Goal: Contribute content

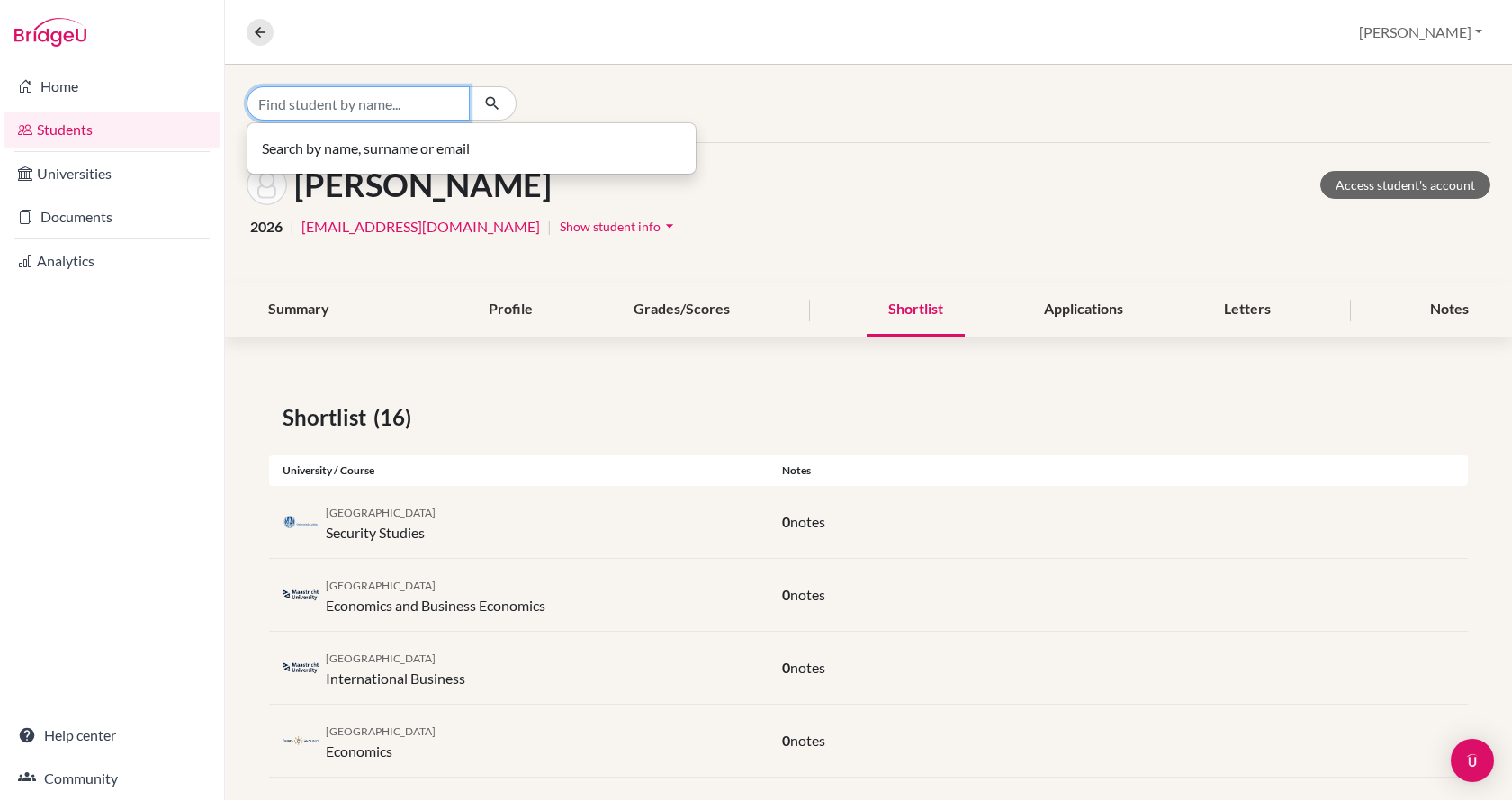
click at [324, 109] on input "Find student by name..." at bounding box center [358, 103] width 223 height 34
type input "dorottya"
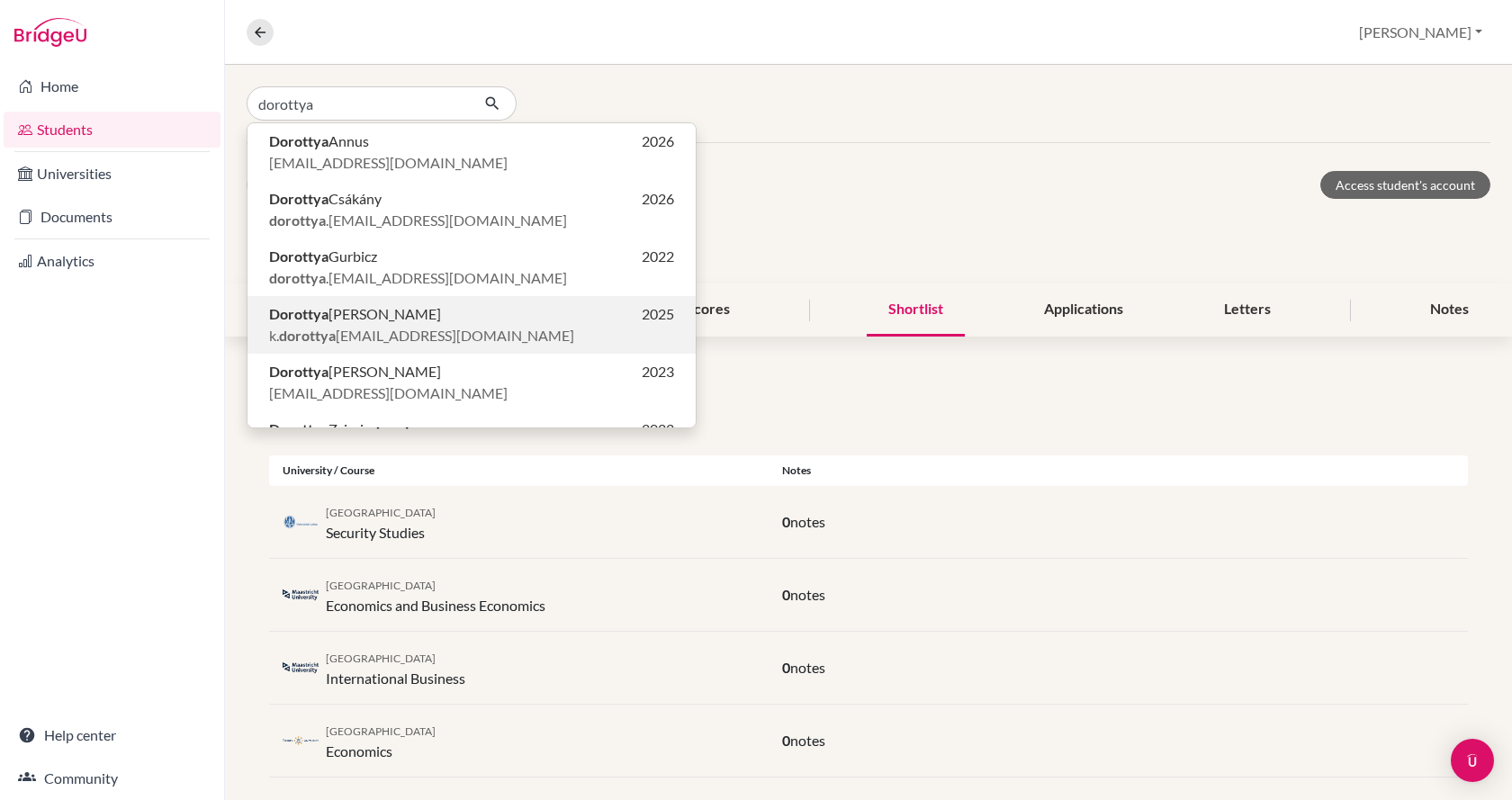
click at [345, 321] on span "[PERSON_NAME]" at bounding box center [355, 314] width 172 height 22
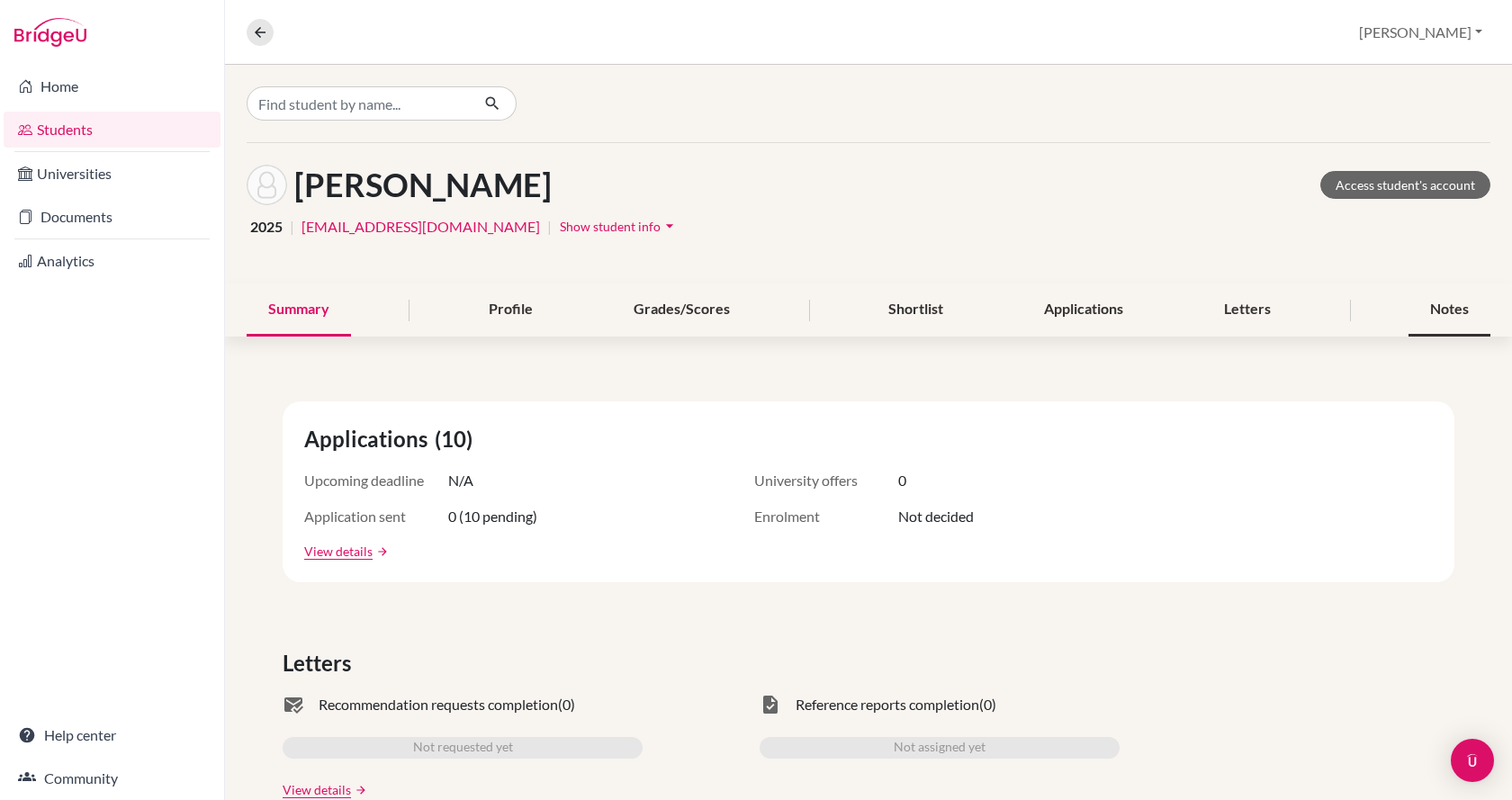
click at [1456, 302] on div "Notes" at bounding box center [1449, 310] width 81 height 53
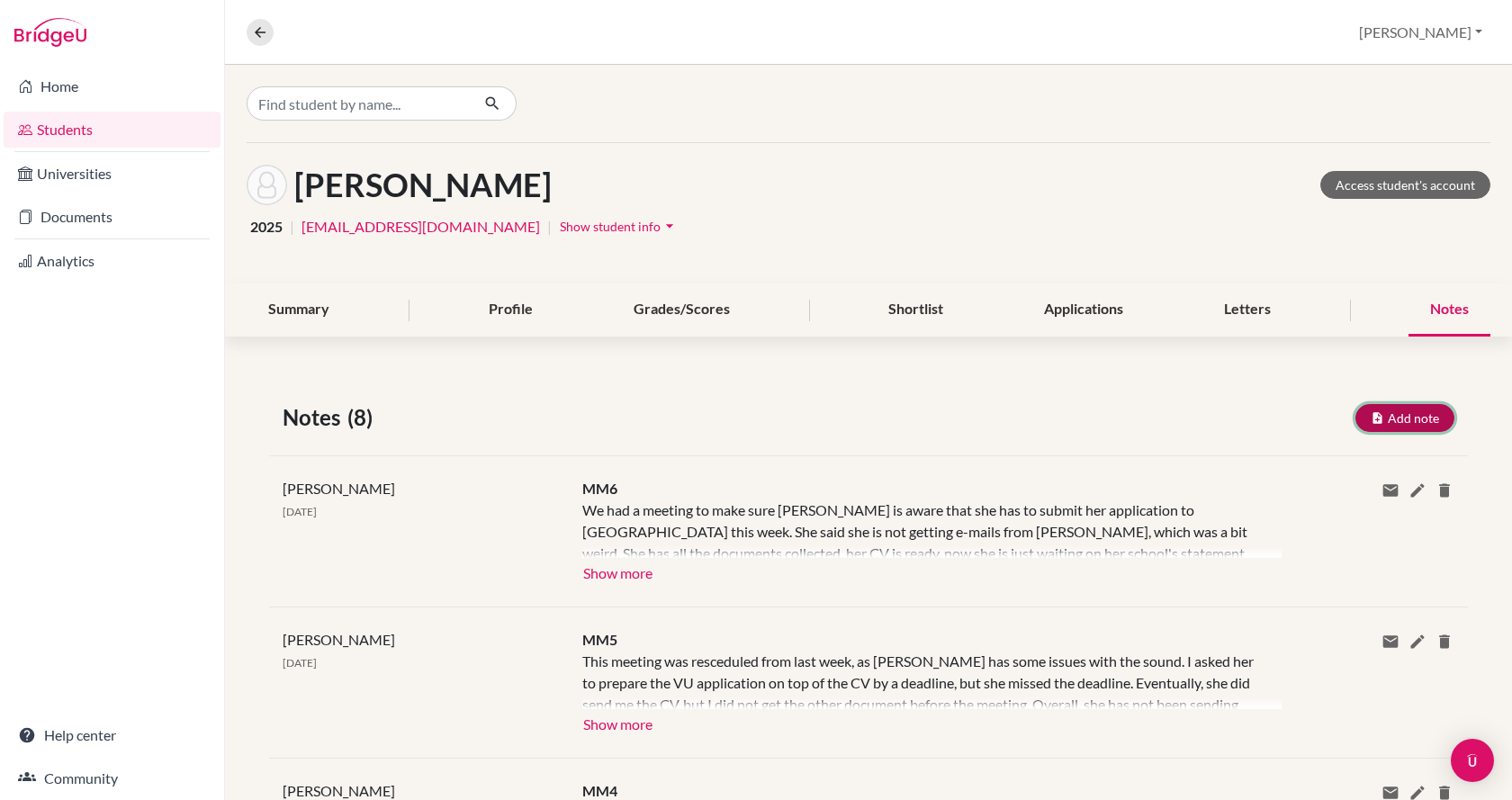
click at [1404, 420] on button "Add note" at bounding box center [1405, 417] width 99 height 27
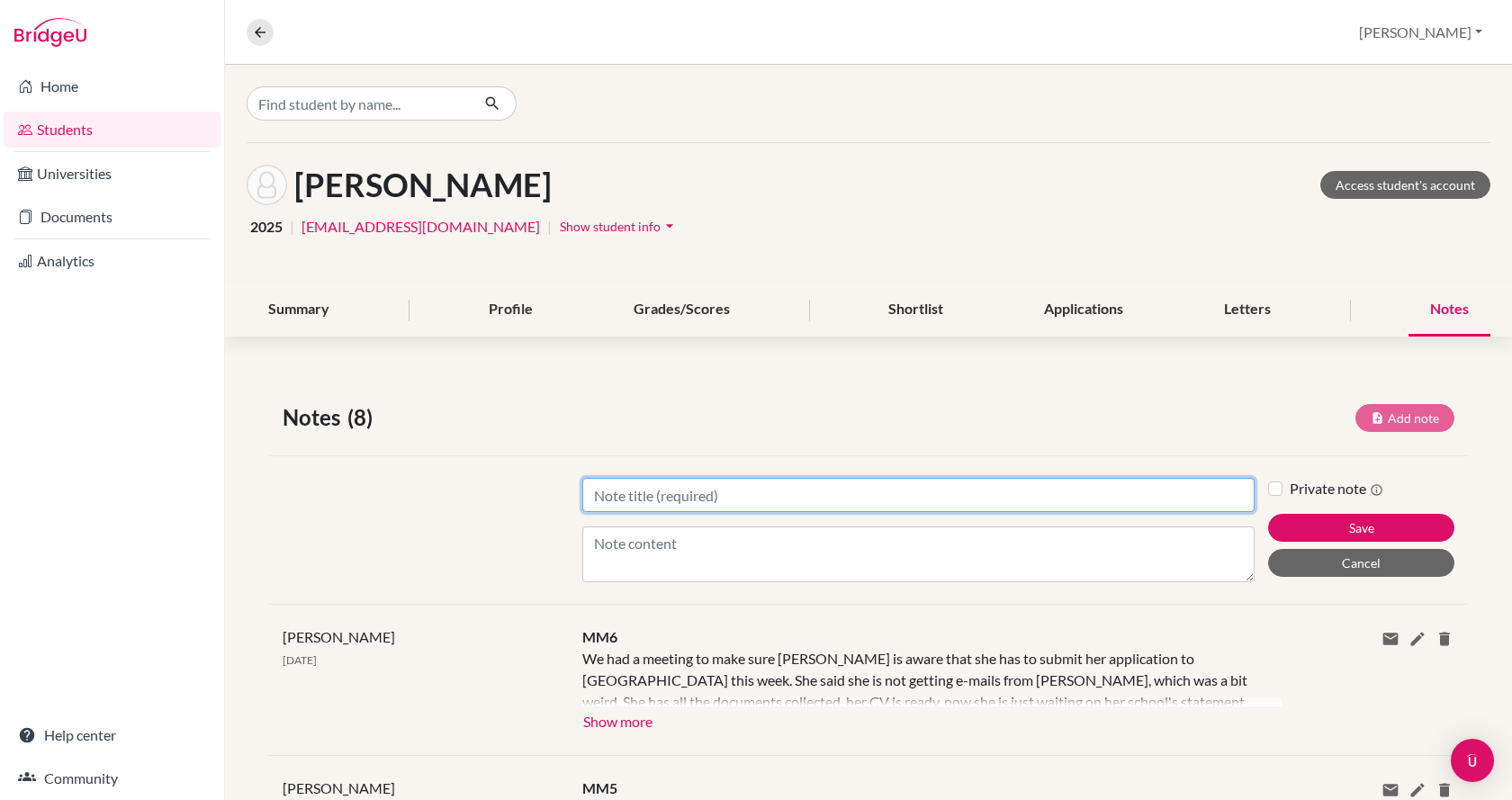
click at [772, 492] on input "Title" at bounding box center [918, 494] width 672 height 34
type input "MM7 with [PERSON_NAME]"
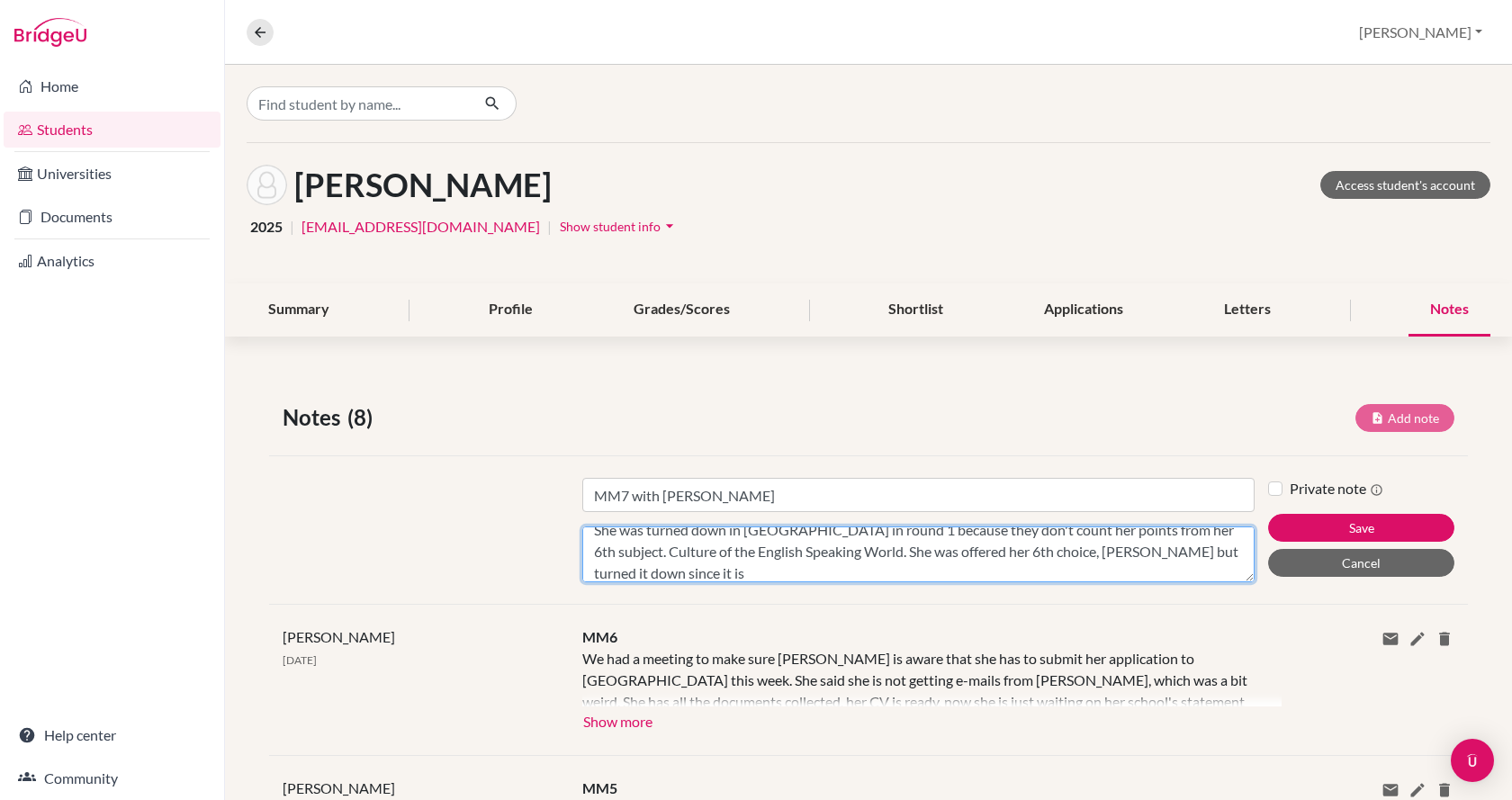
scroll to position [90, 0]
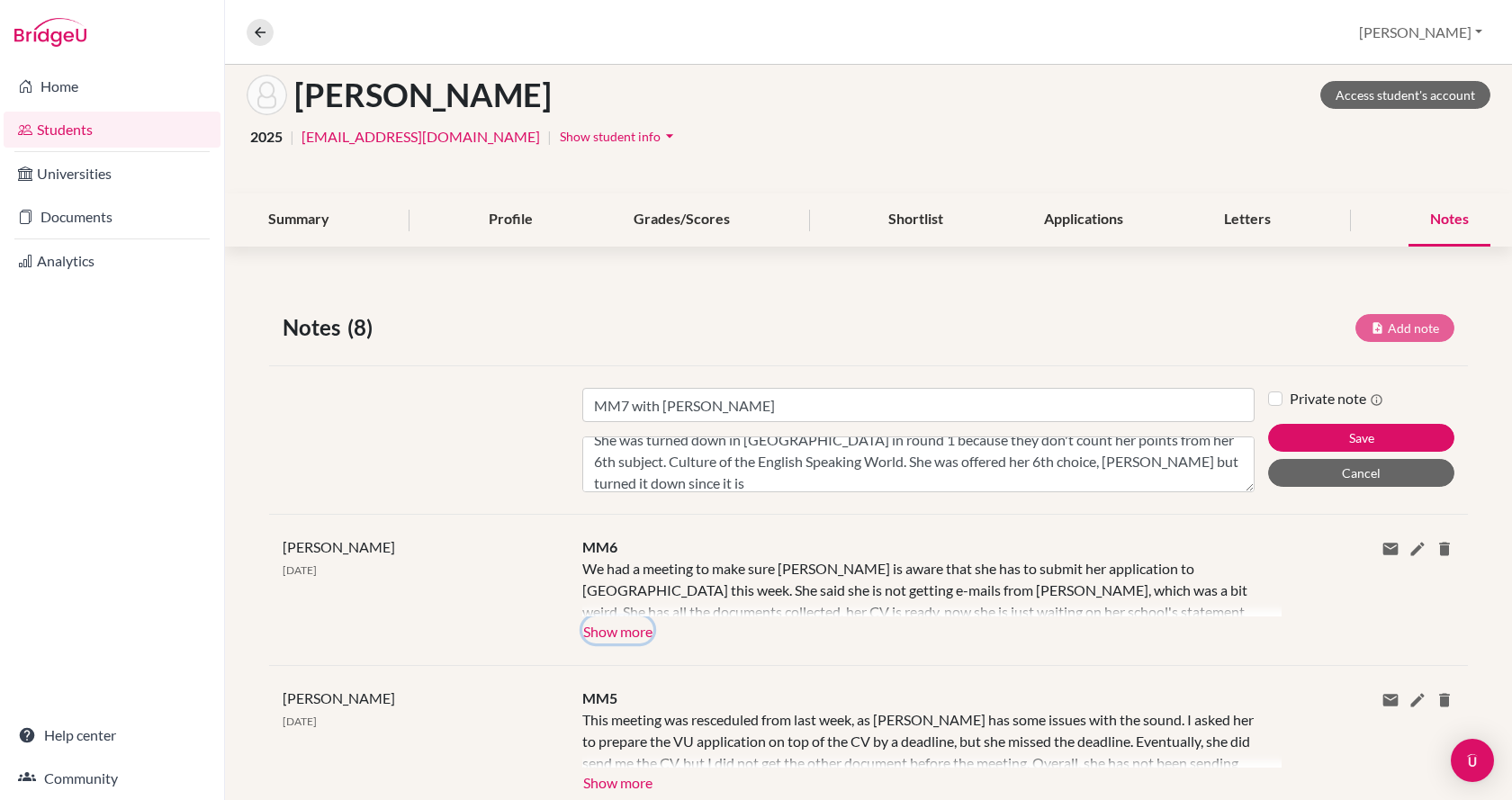
click at [634, 628] on button "Show more" at bounding box center [618, 630] width 71 height 27
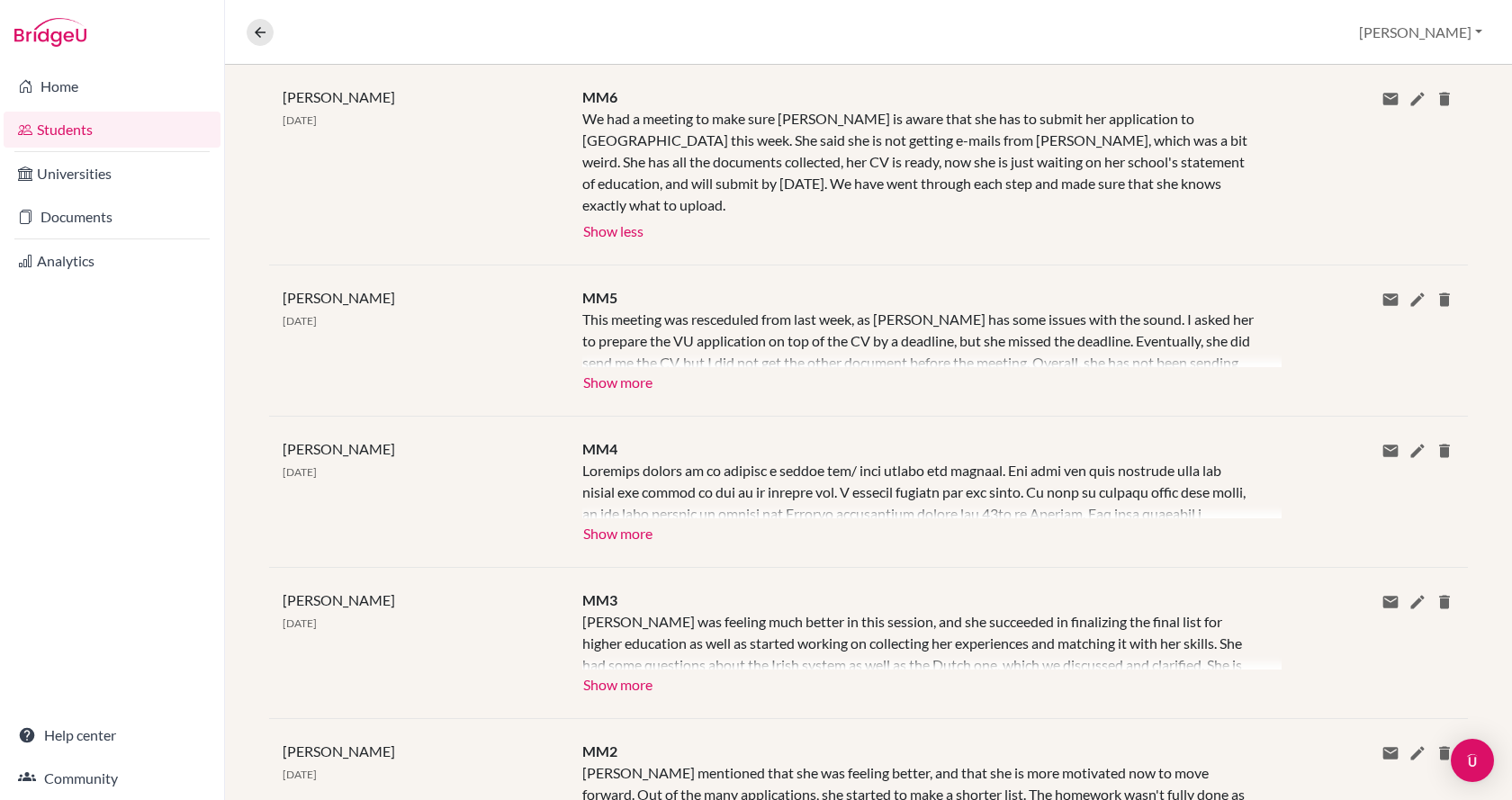
scroll to position [630, 0]
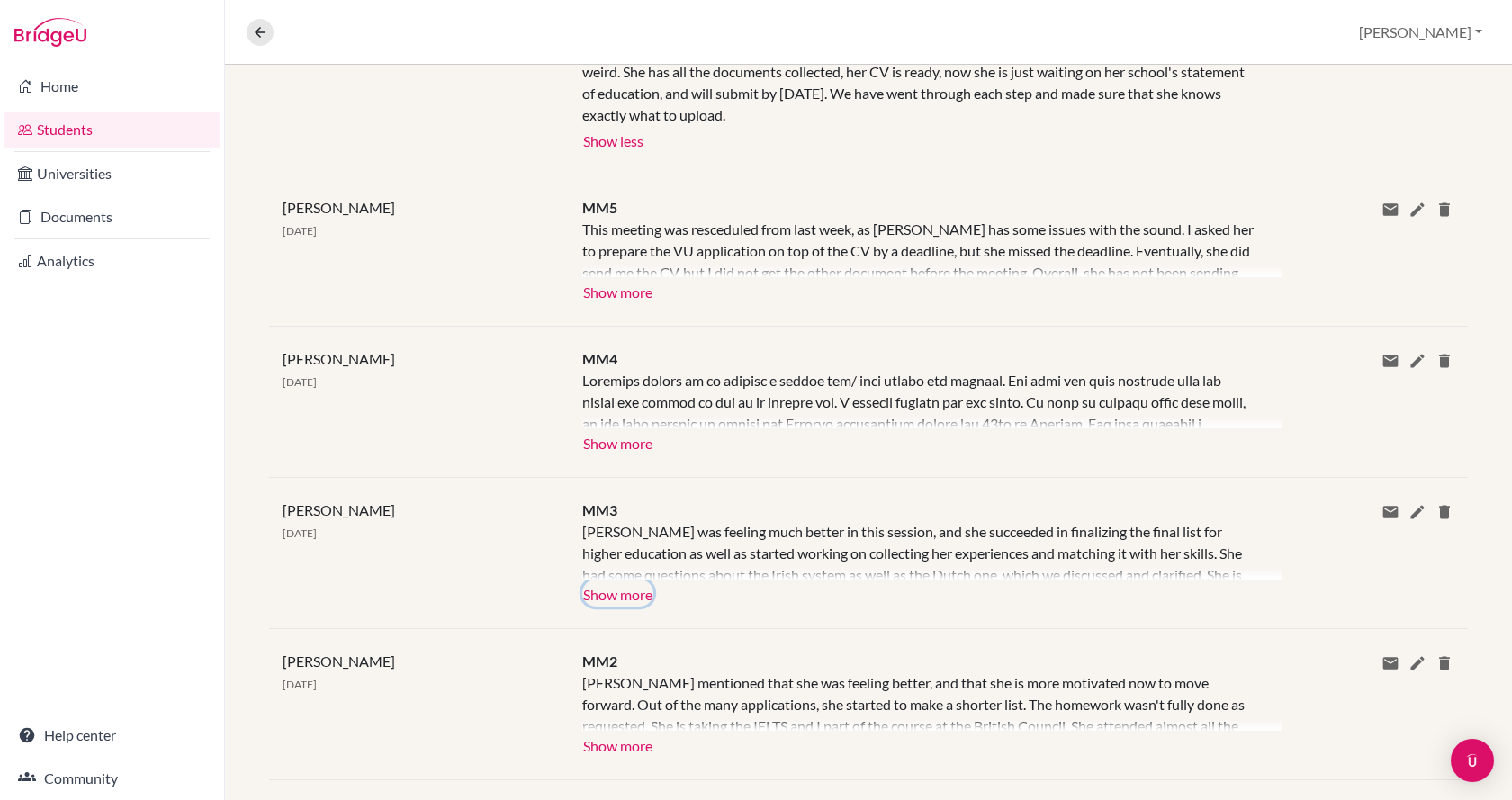
click at [612, 599] on button "Show more" at bounding box center [618, 592] width 71 height 27
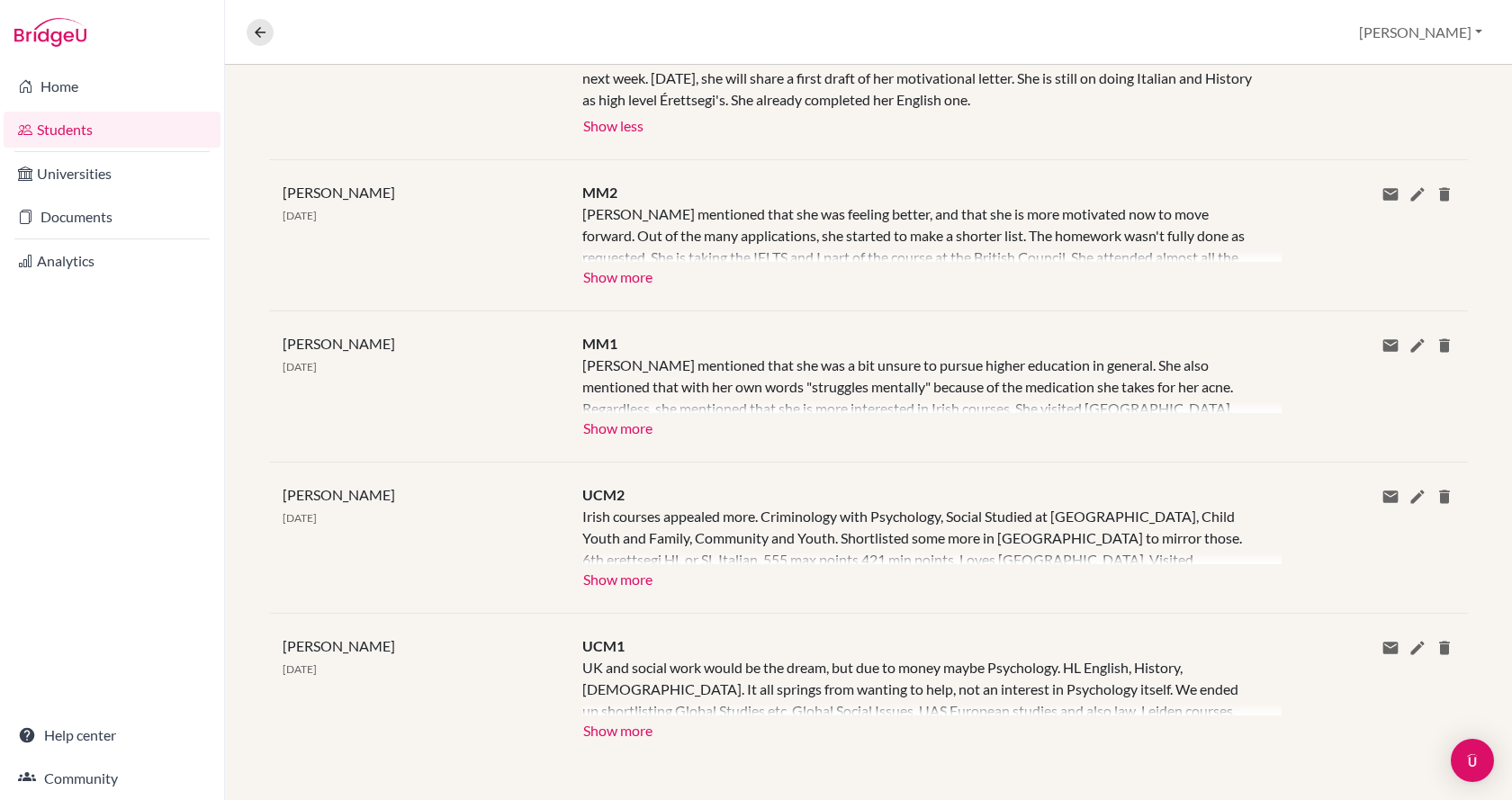
scroll to position [1177, 0]
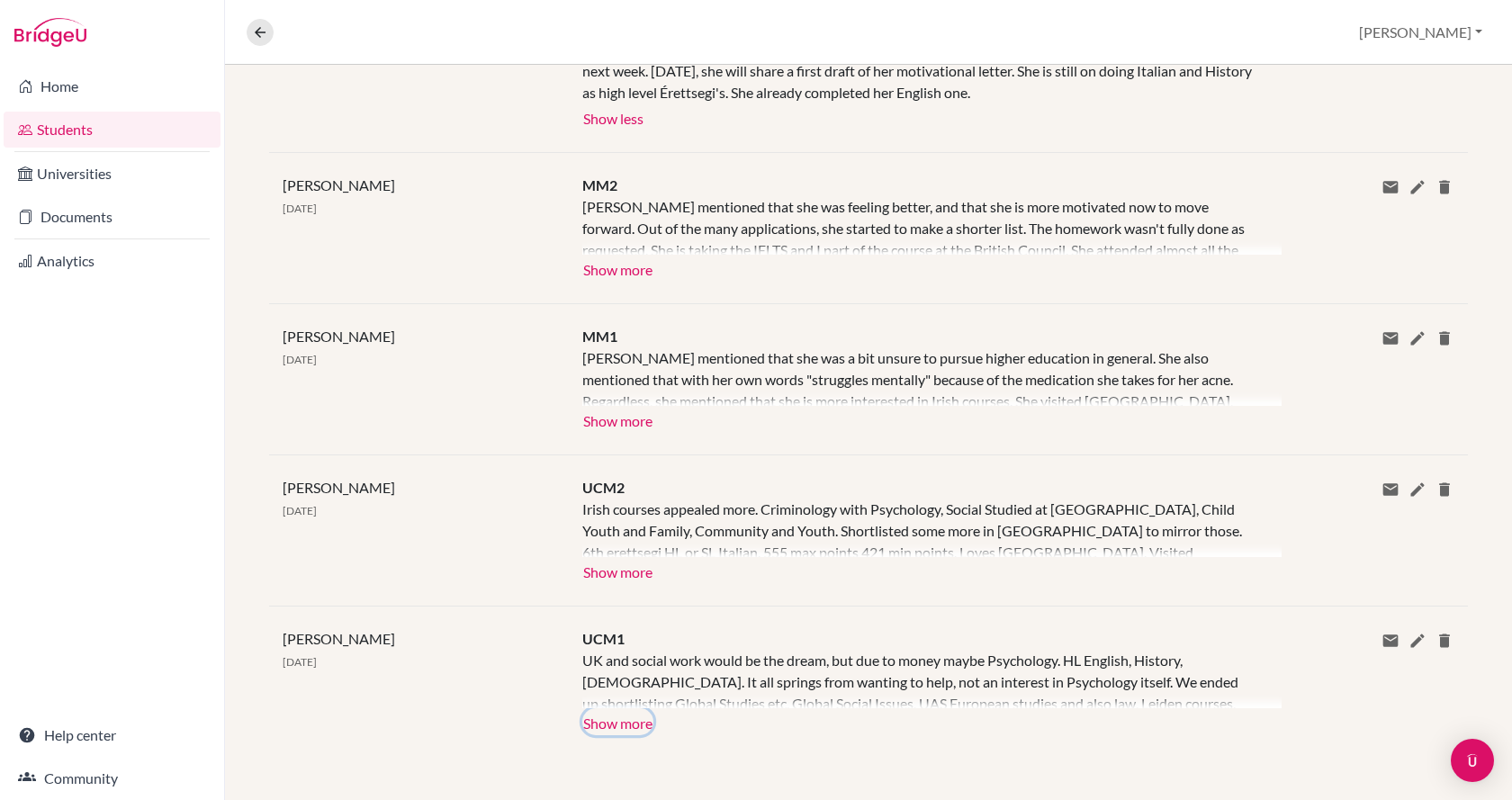
click at [629, 722] on button "Show more" at bounding box center [618, 721] width 71 height 27
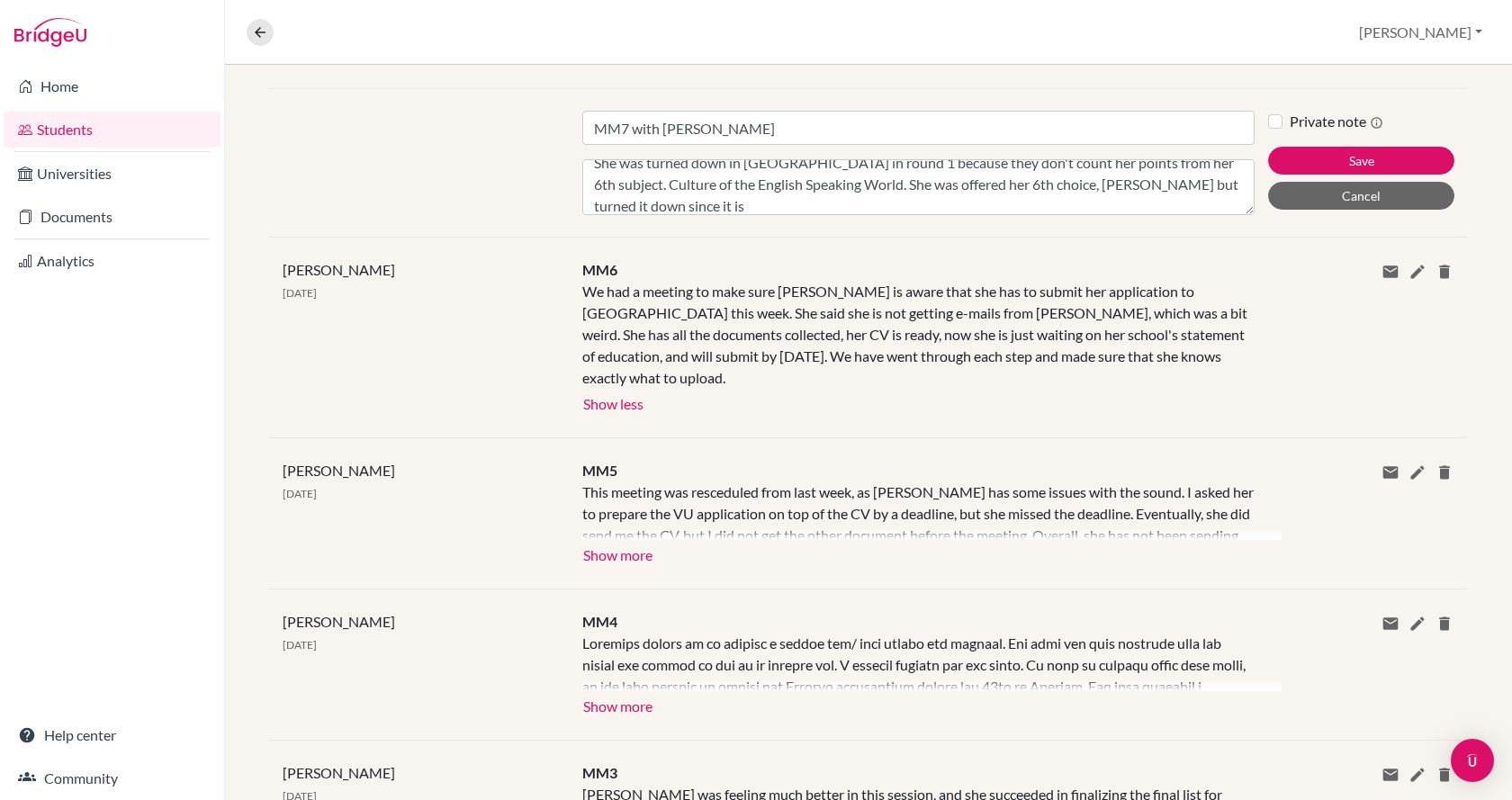
scroll to position [7, 0]
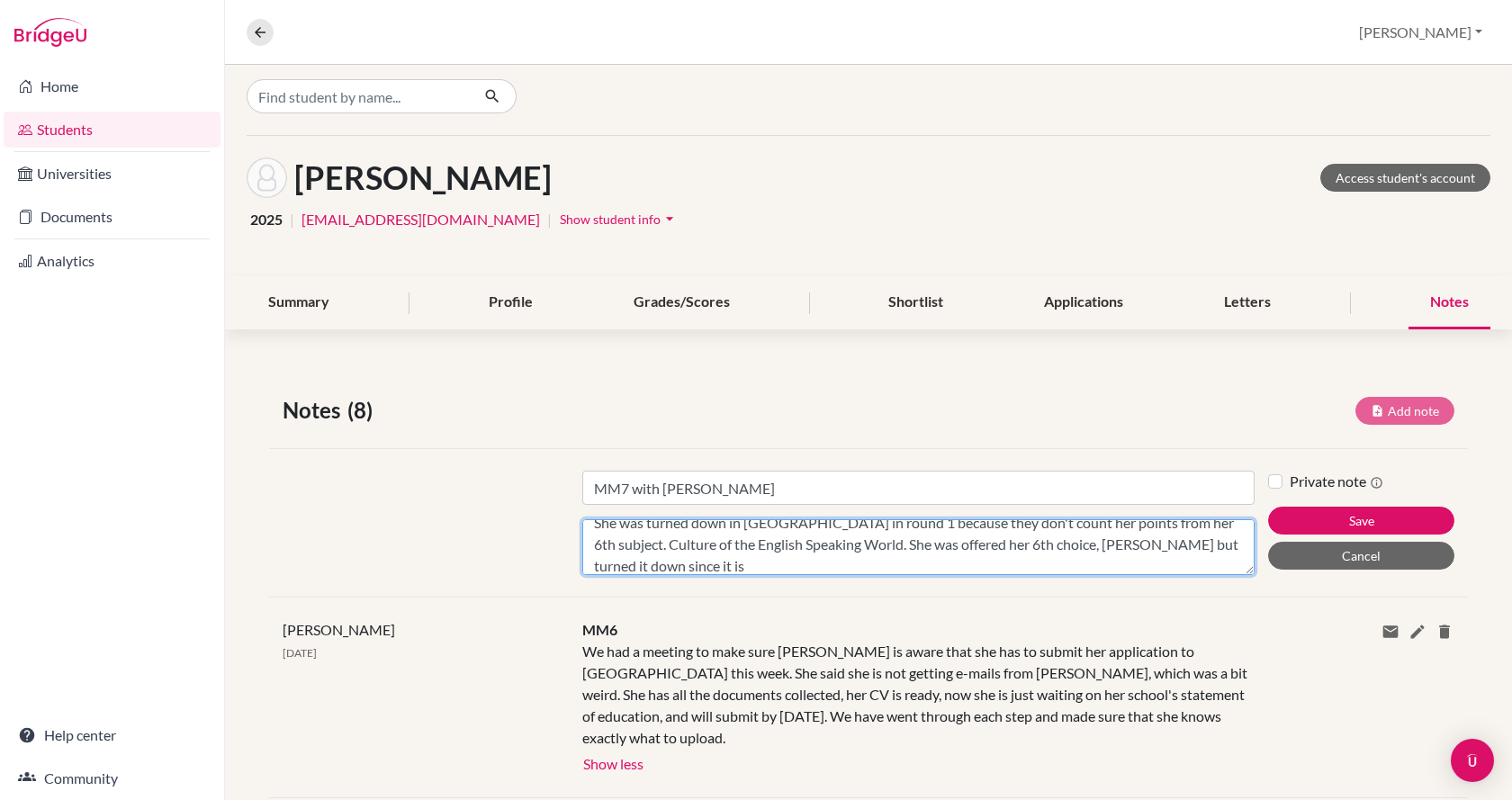
click at [684, 565] on textarea "She was turned down in [GEOGRAPHIC_DATA] in round 1 because they don't count he…" at bounding box center [918, 546] width 672 height 56
type textarea "She was turned down in [GEOGRAPHIC_DATA] in round 1 because they don't count he…"
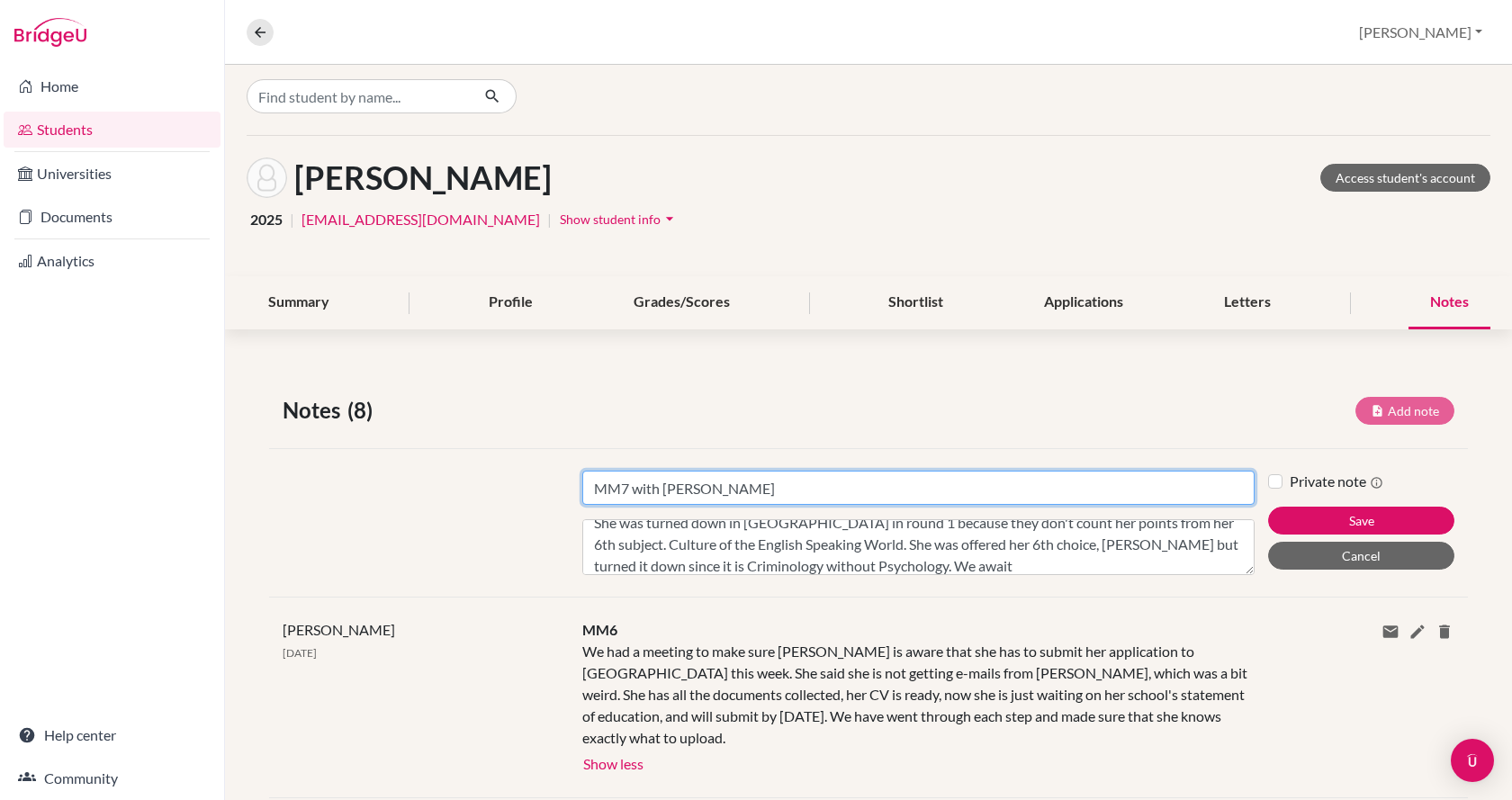
click at [703, 480] on input "MM7 with [PERSON_NAME]" at bounding box center [918, 487] width 672 height 34
type input "MM7 with [PERSON_NAME] [DATE]"
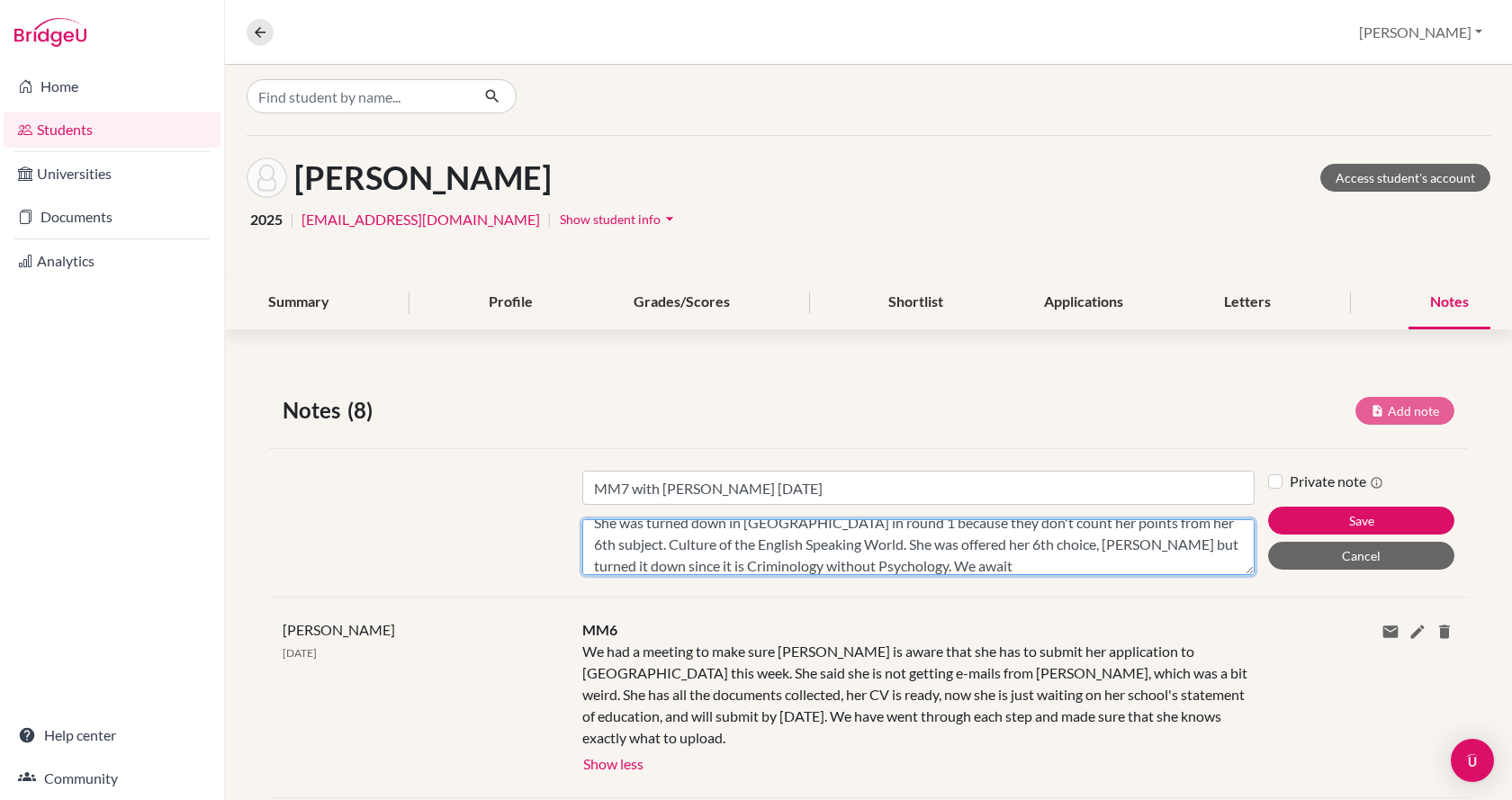
click at [940, 563] on textarea "She was turned down in [GEOGRAPHIC_DATA] in round 1 because they don't count he…" at bounding box center [918, 546] width 672 height 56
click at [1108, 559] on textarea "Content" at bounding box center [918, 546] width 672 height 56
type textarea "She was turned down in [GEOGRAPHIC_DATA] in round 1 because they don't count he…"
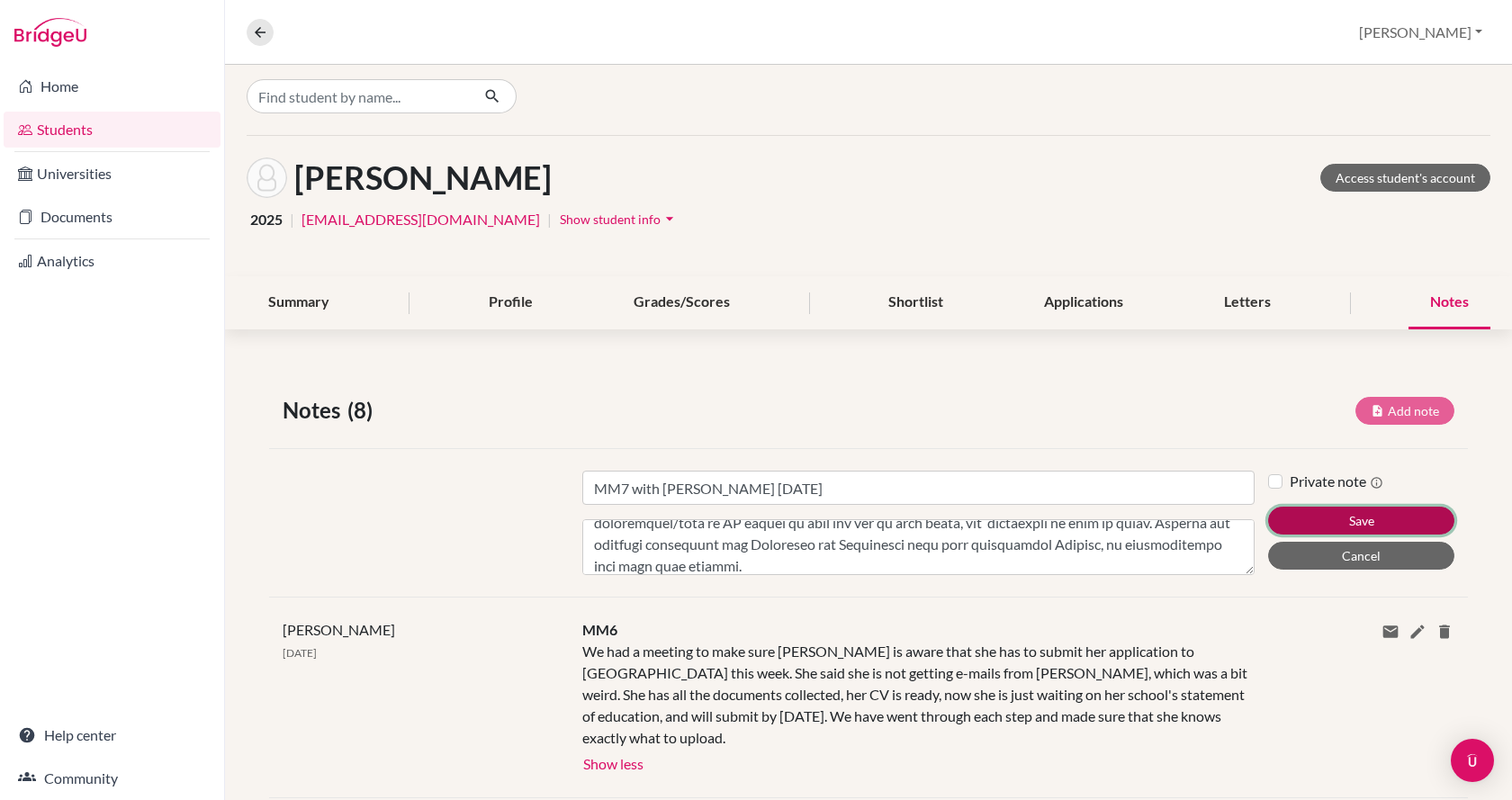
click at [1327, 508] on button "Save" at bounding box center [1361, 521] width 187 height 27
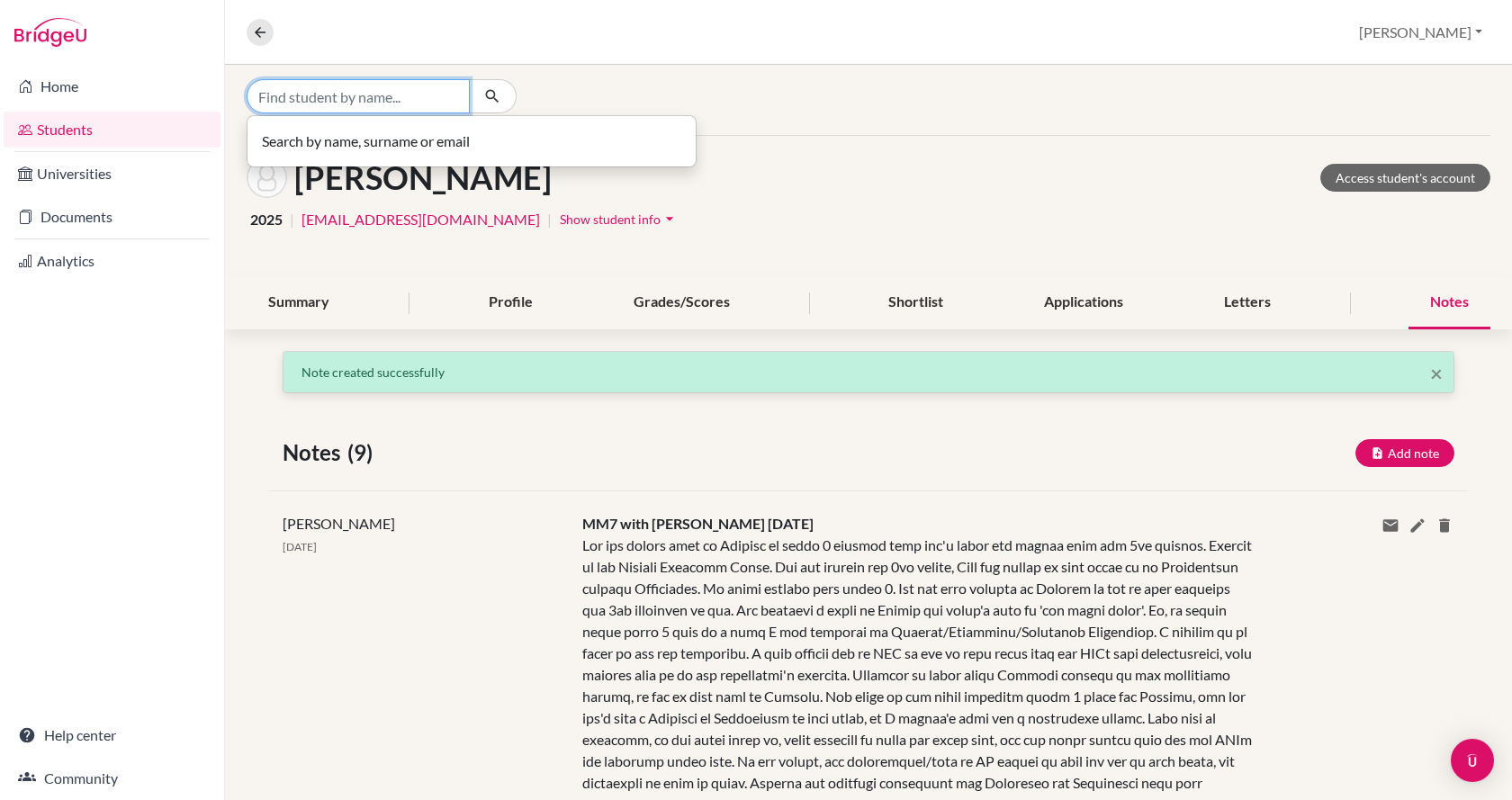
click at [366, 101] on input "Find student by name..." at bounding box center [358, 96] width 223 height 34
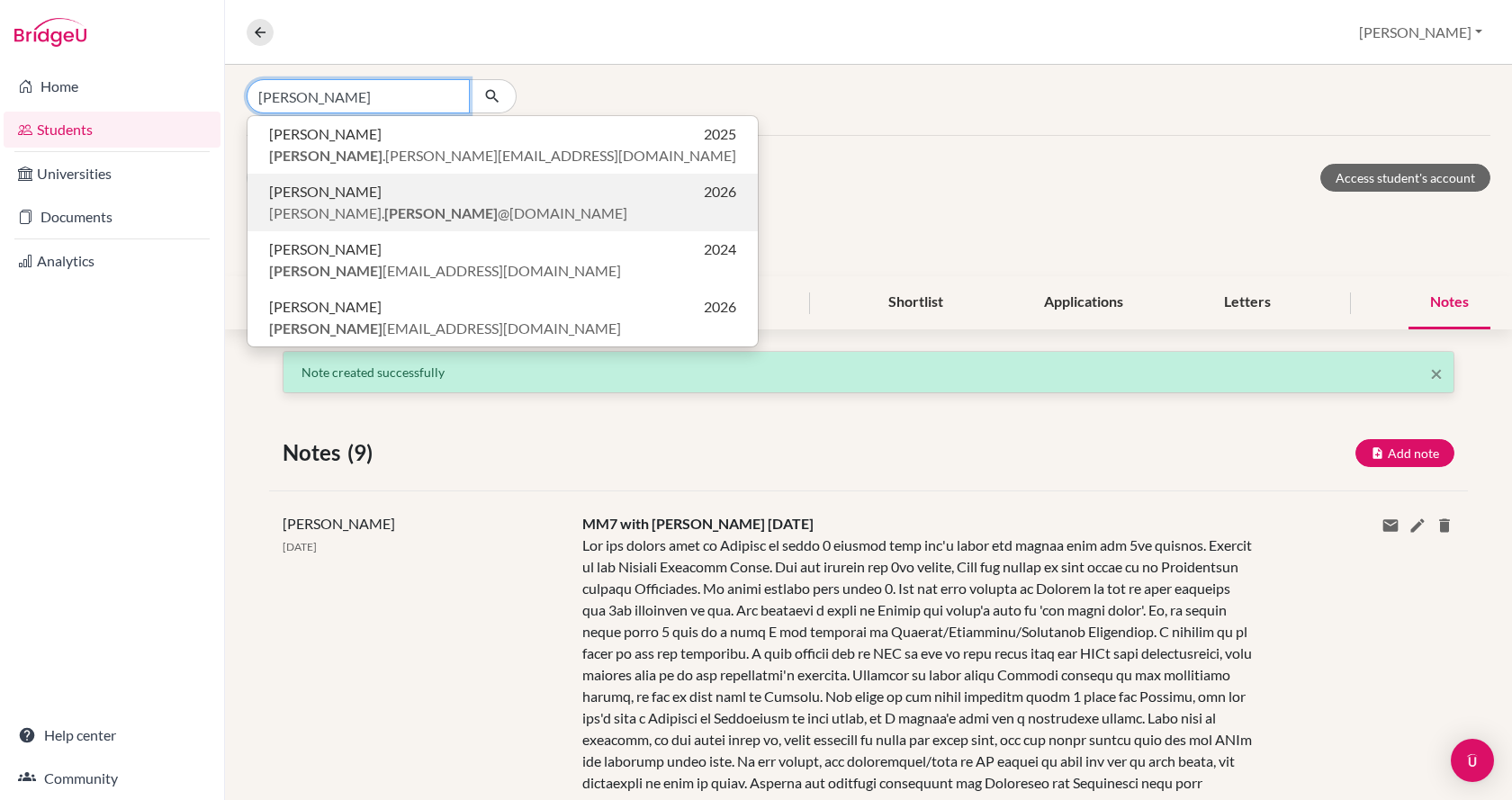
type input "[PERSON_NAME]"
click at [371, 202] on span "[PERSON_NAME]. [PERSON_NAME] @[DOMAIN_NAME]" at bounding box center [448, 213] width 358 height 22
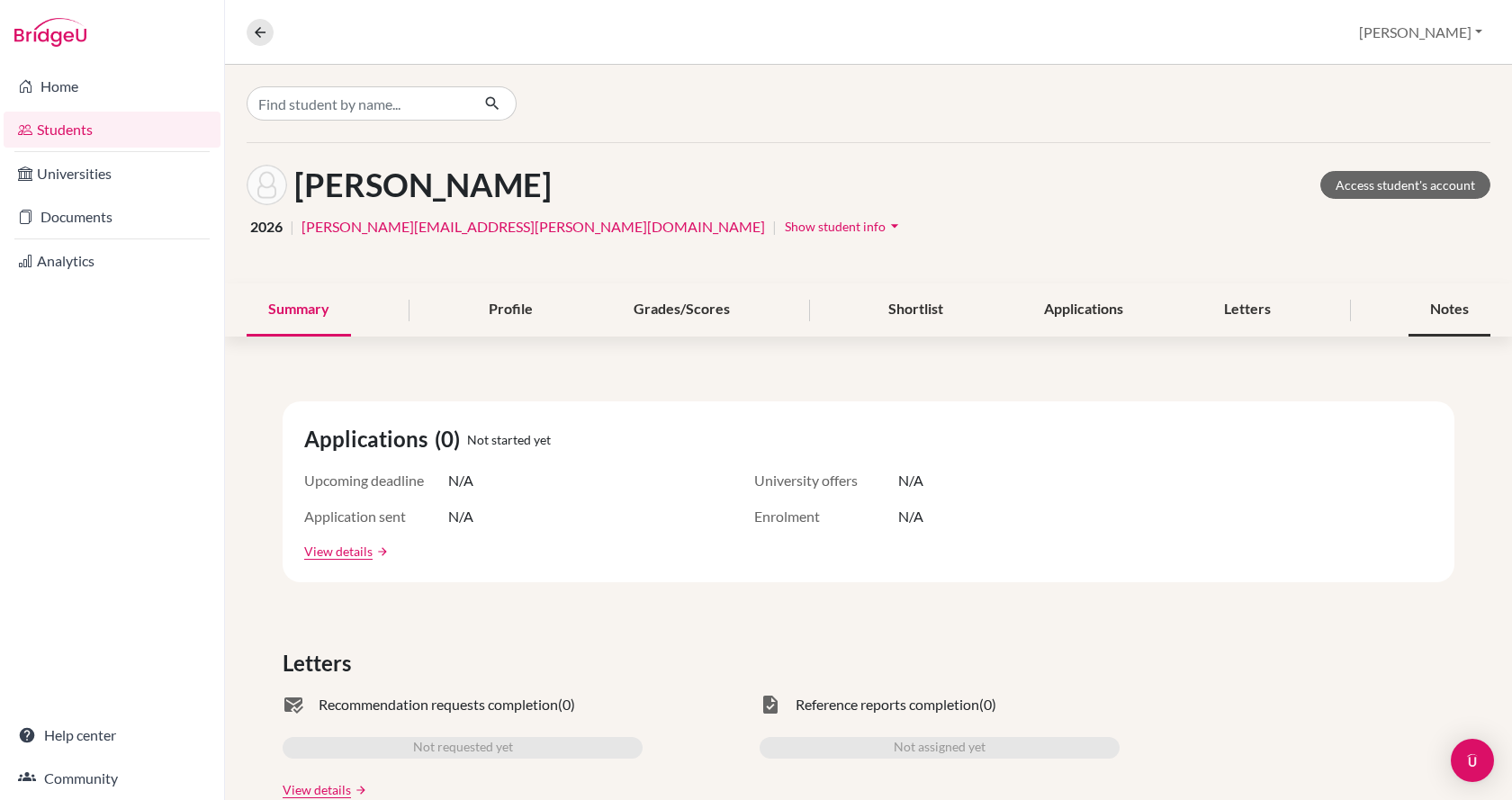
click at [1419, 305] on div "Notes" at bounding box center [1449, 310] width 81 height 53
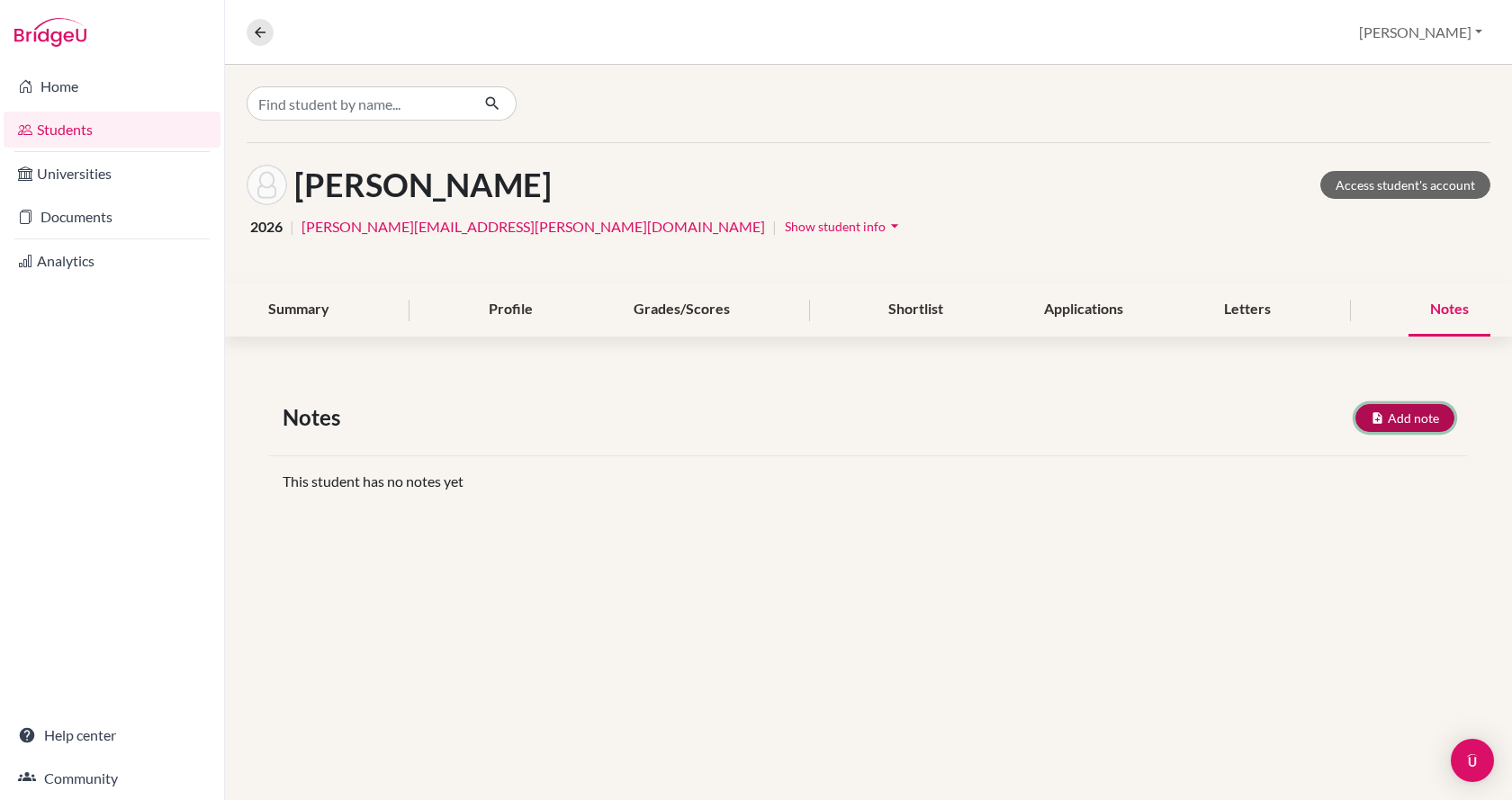
click at [1397, 417] on button "Add note" at bounding box center [1405, 417] width 99 height 27
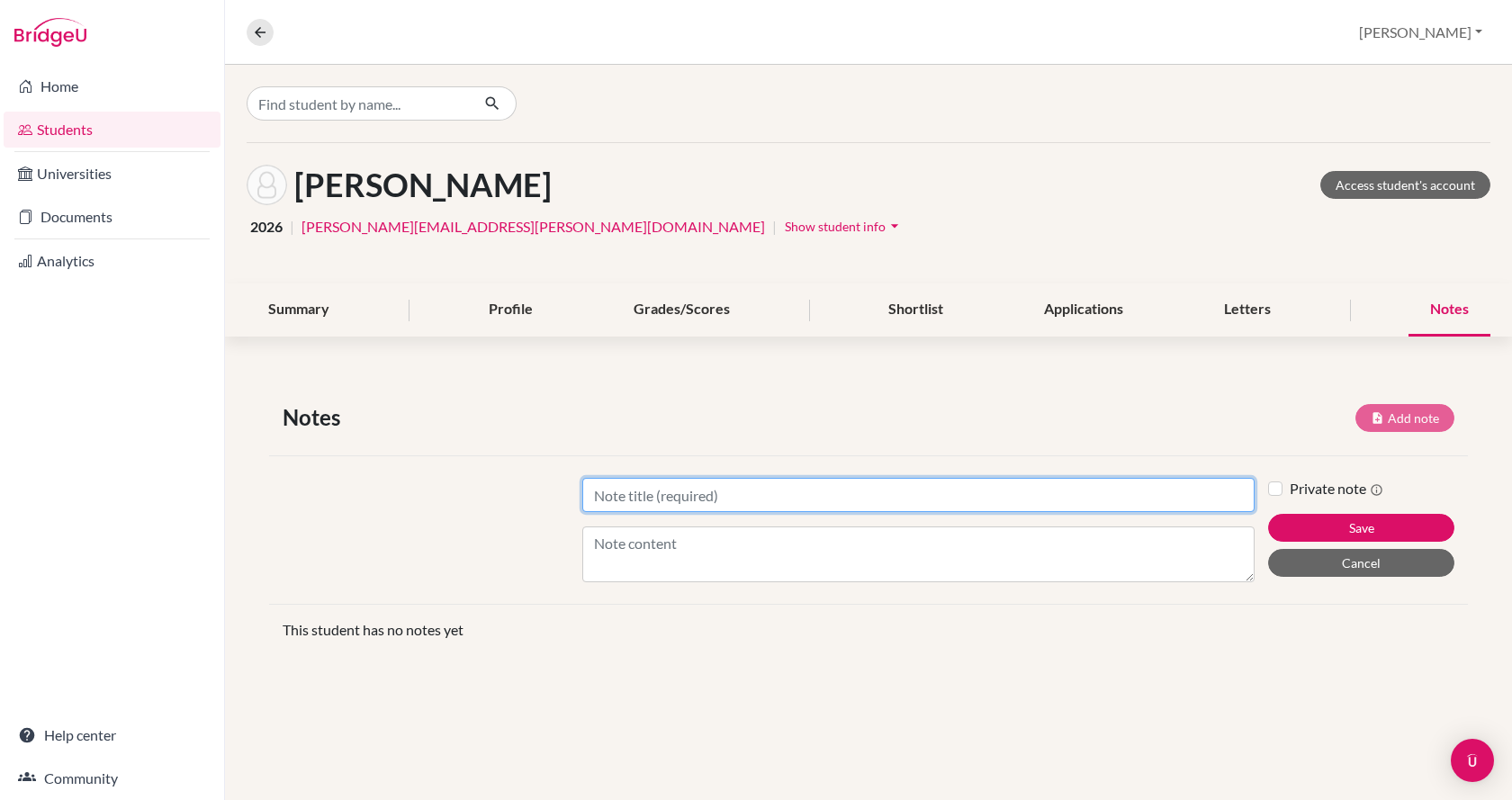
click at [891, 490] on input "Title" at bounding box center [918, 494] width 672 height 34
type input "UCM1"
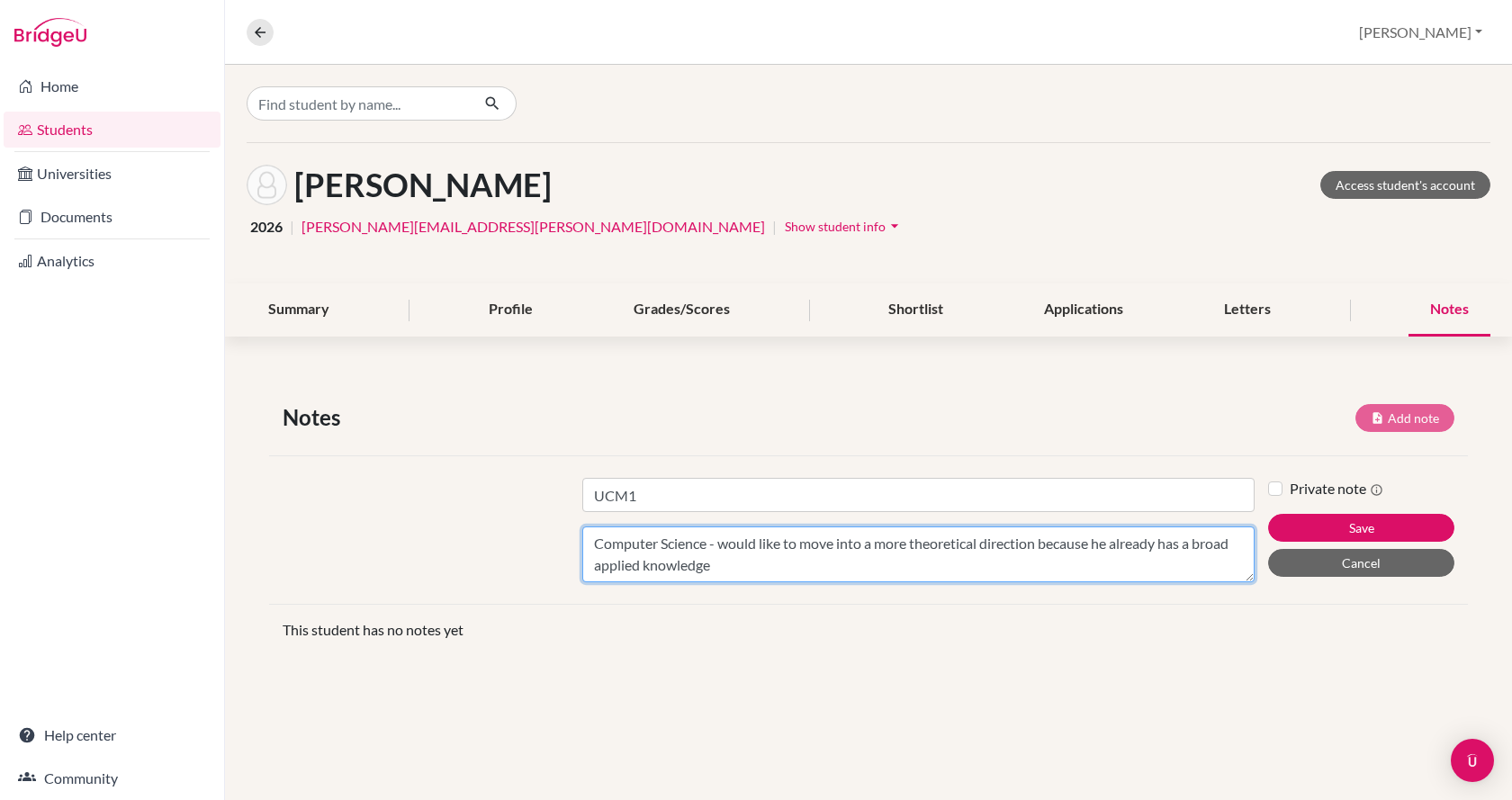
type textarea "Computer Science - would like to move into a more theoretical direction because…"
